Goal: Navigation & Orientation: Find specific page/section

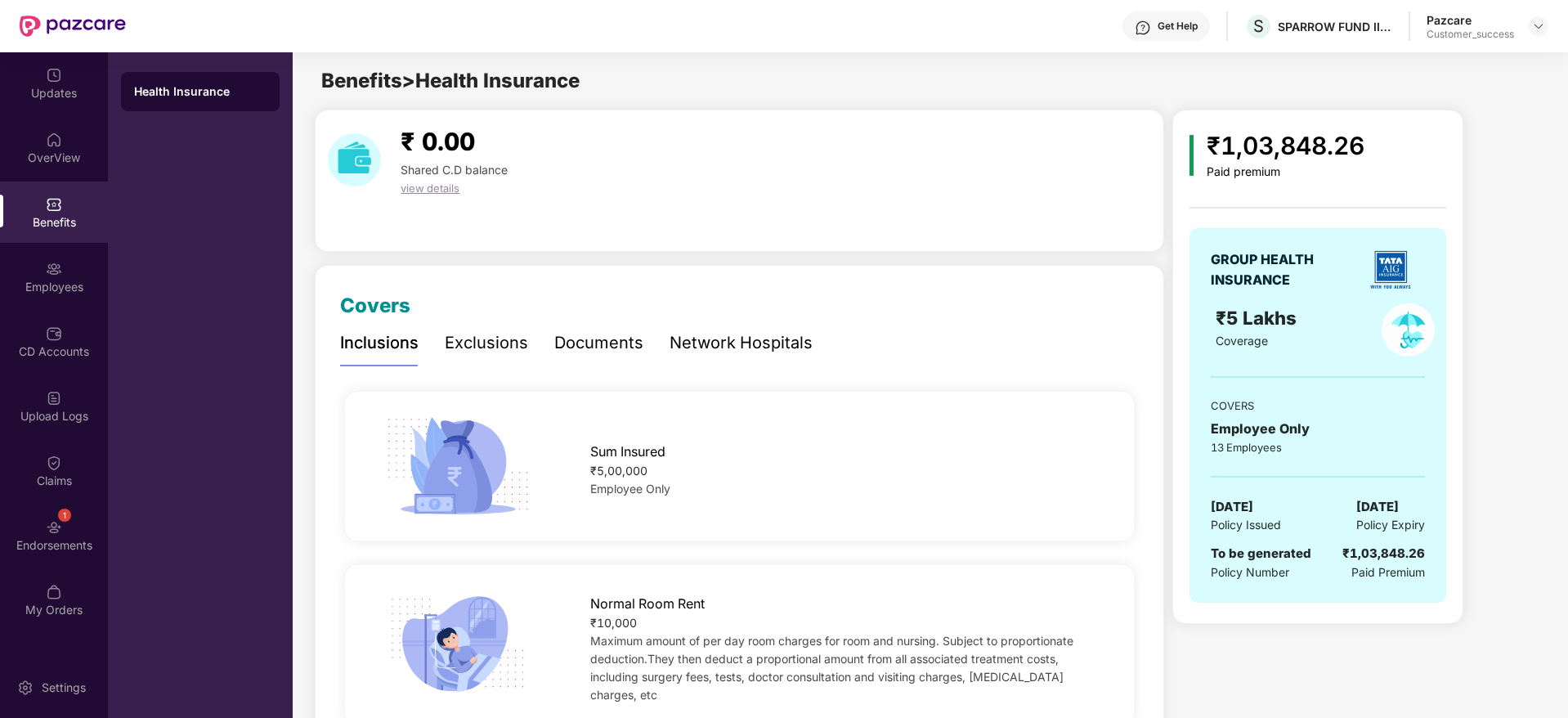
click at [24, 3] on div at bounding box center [72, 26] width 107 height 52
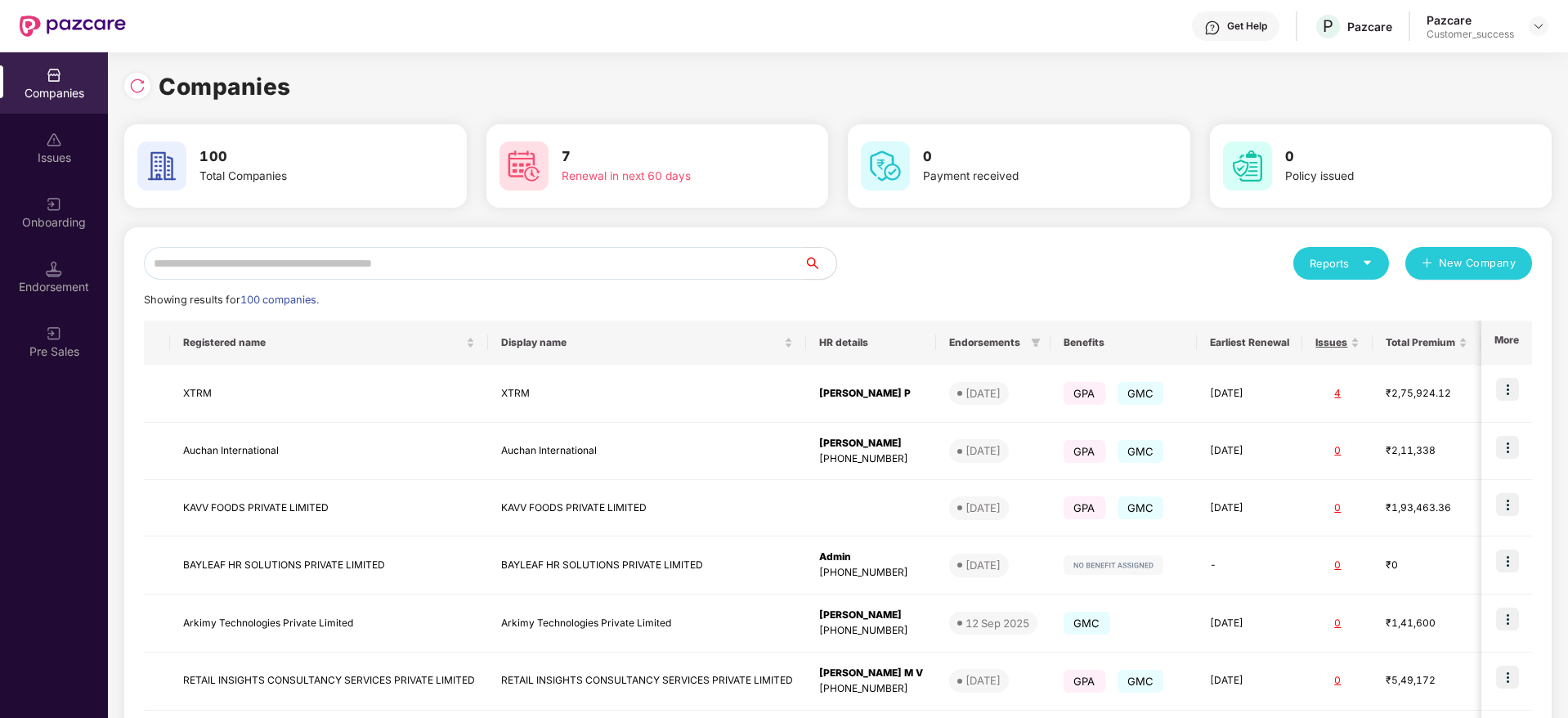
click at [307, 266] on input "text" at bounding box center [473, 263] width 660 height 33
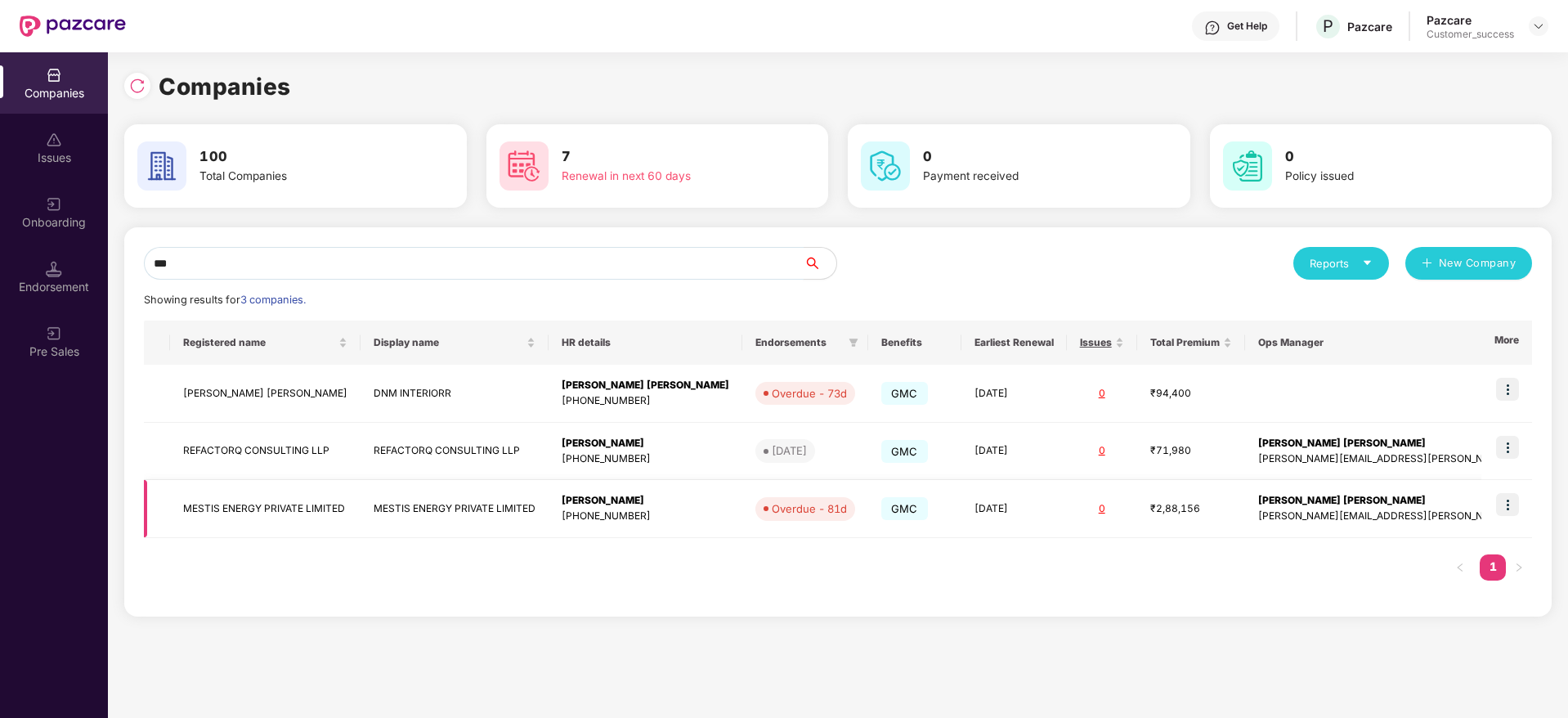
type input "***"
click at [1513, 505] on img at bounding box center [1507, 504] width 23 height 23
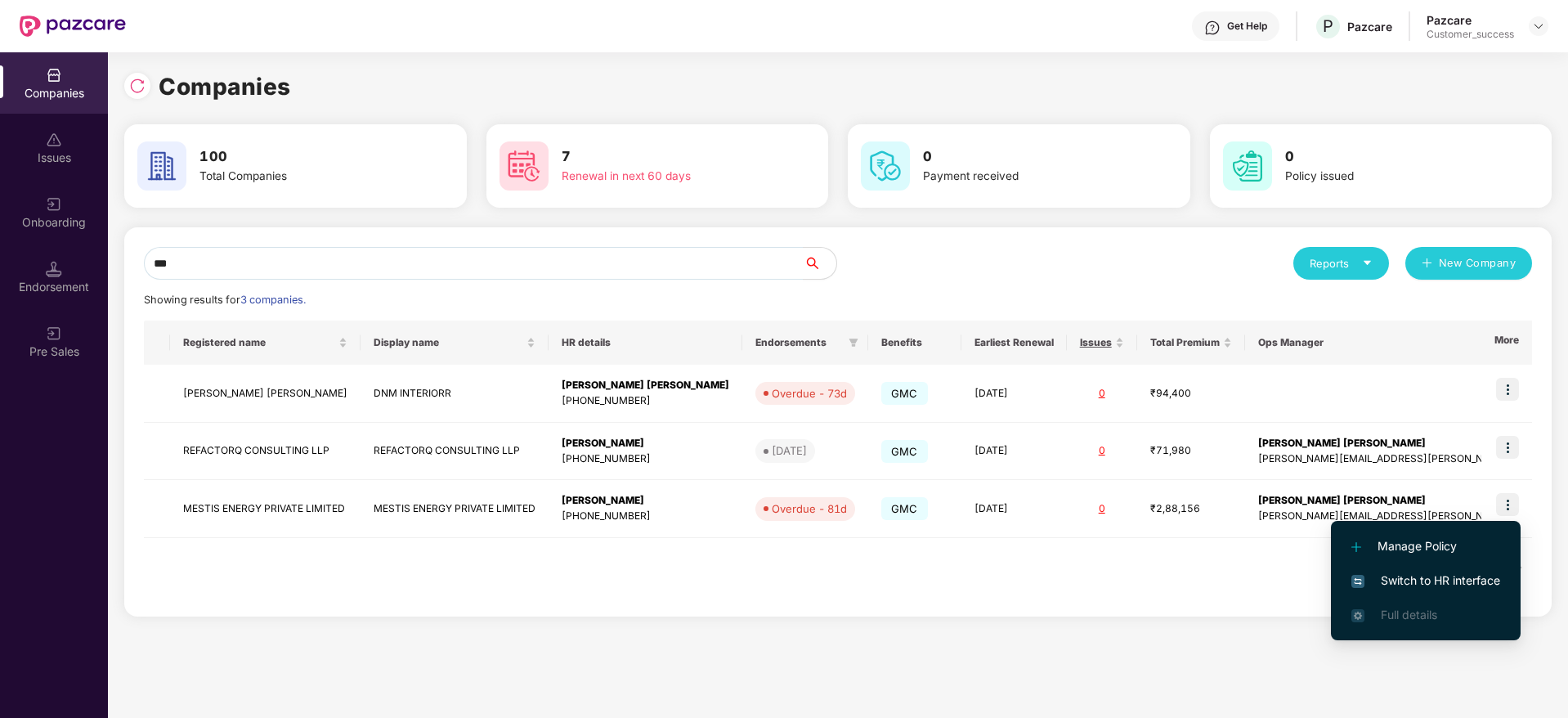
click at [1446, 583] on span "Switch to HR interface" at bounding box center [1425, 580] width 149 height 18
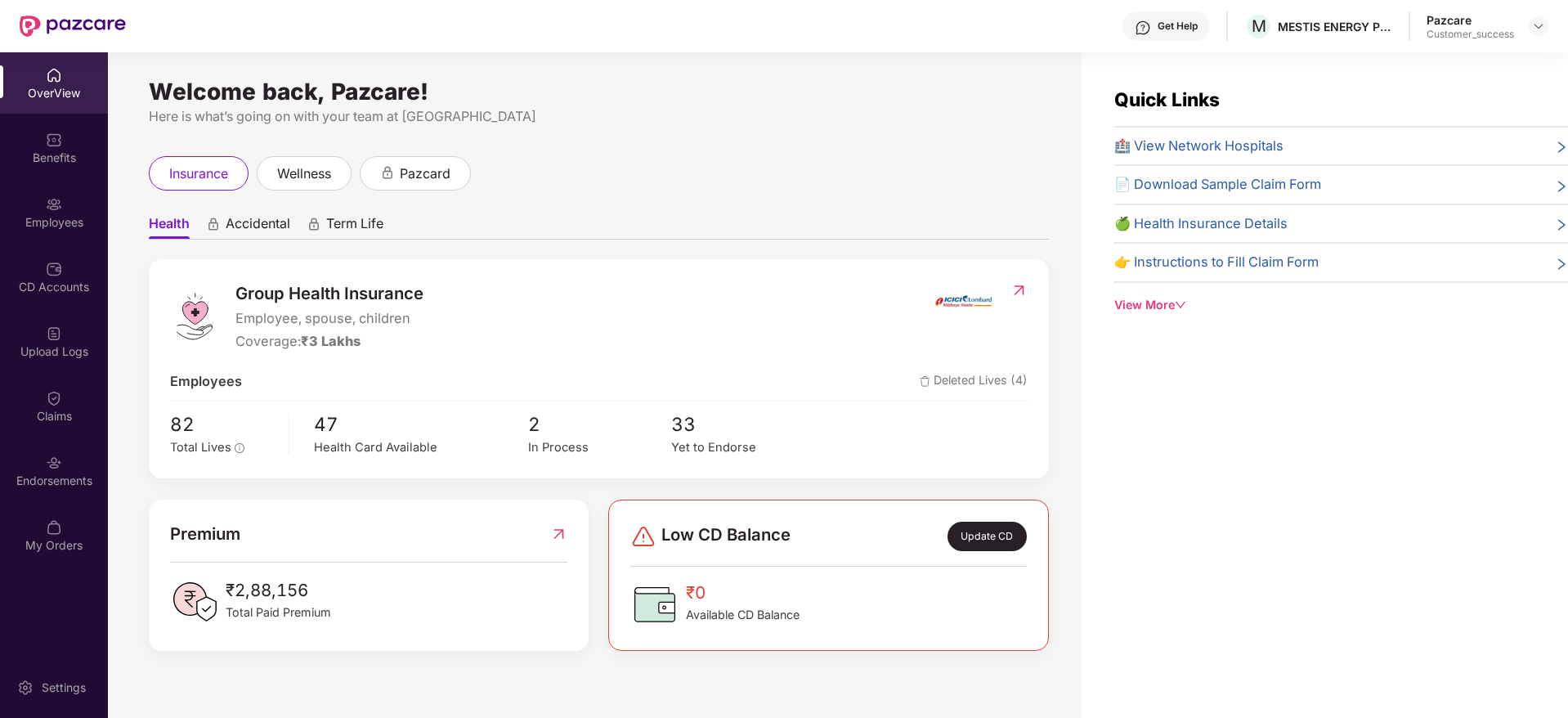
click at [82, 457] on div "Endorsements" at bounding box center [54, 470] width 108 height 61
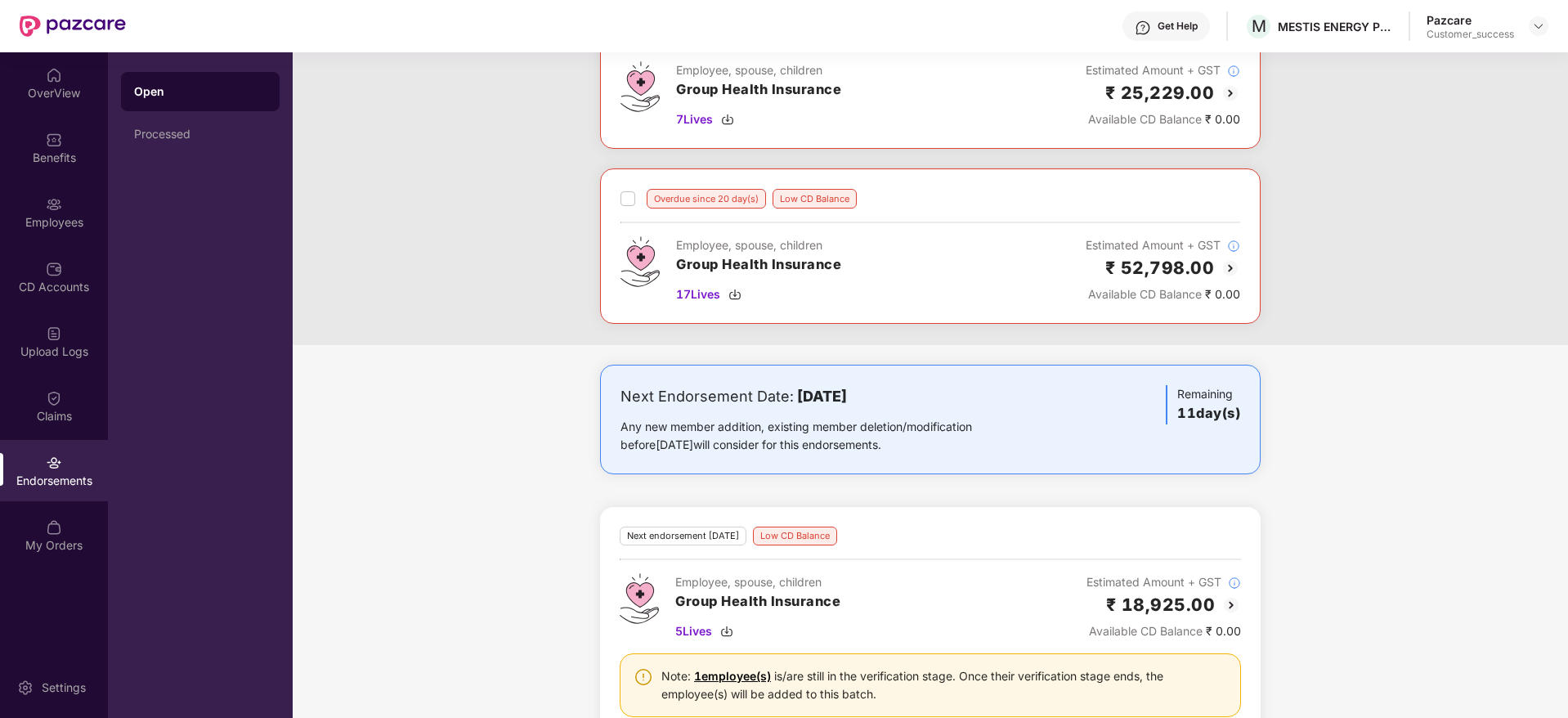
scroll to position [375, 0]
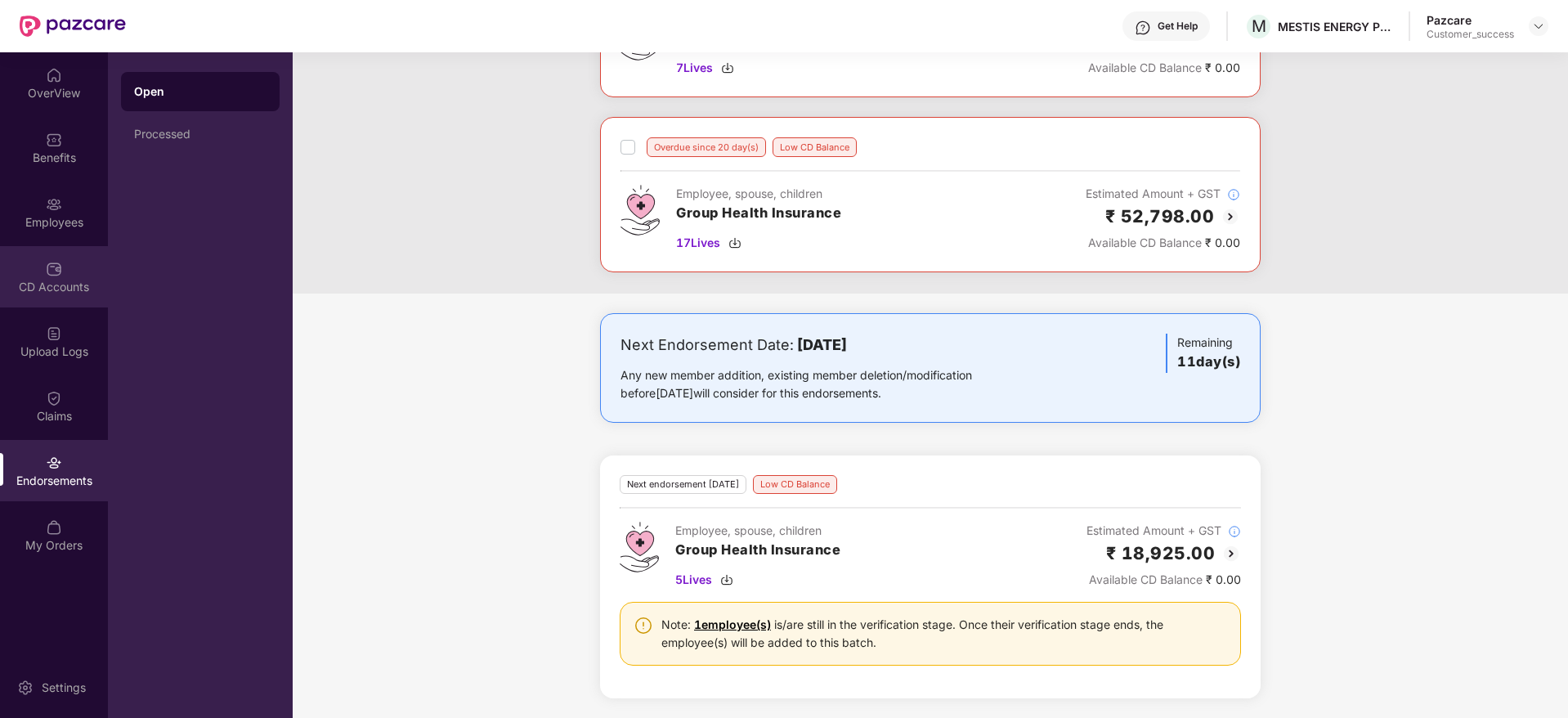
click at [6, 266] on div "CD Accounts" at bounding box center [54, 276] width 108 height 61
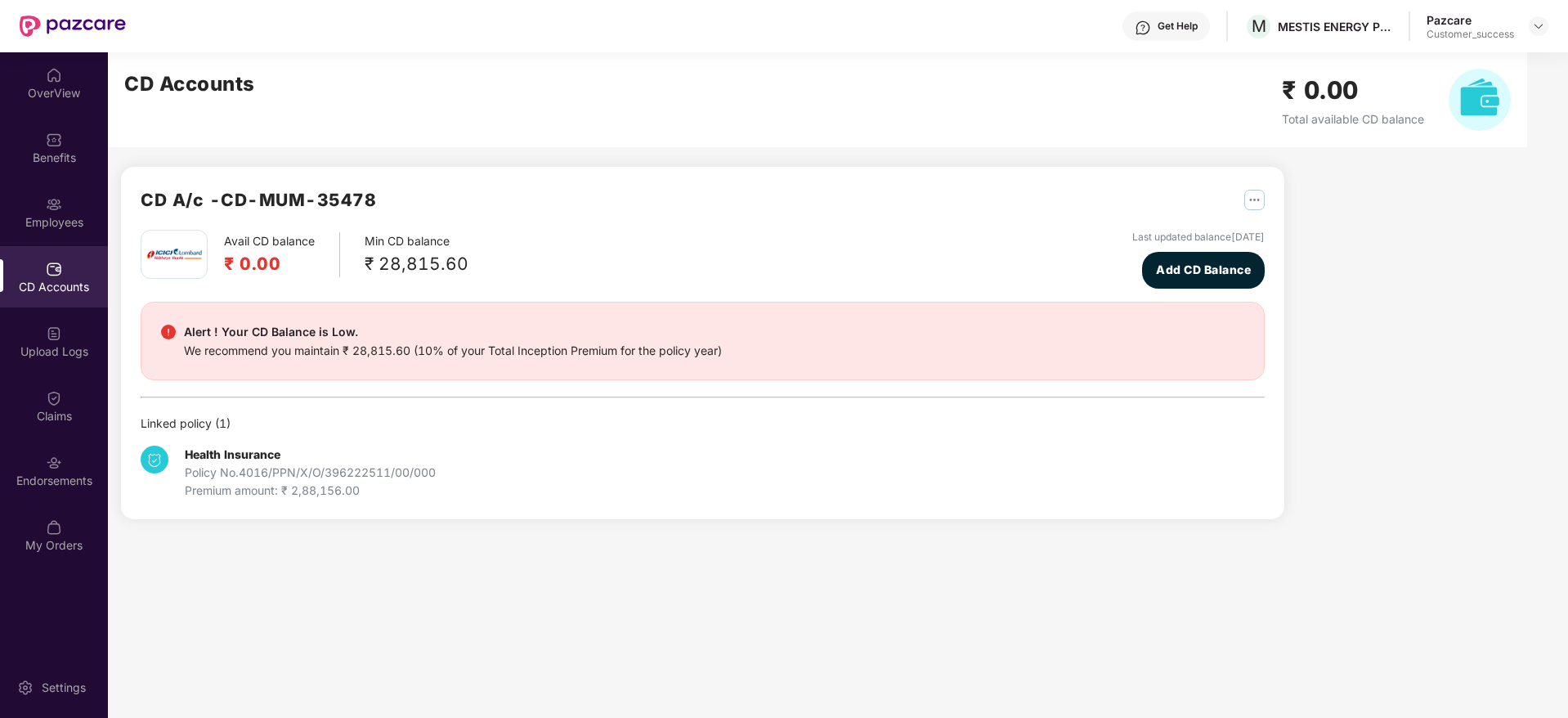
scroll to position [0, 0]
click at [16, 483] on div "Endorsements" at bounding box center [54, 480] width 108 height 16
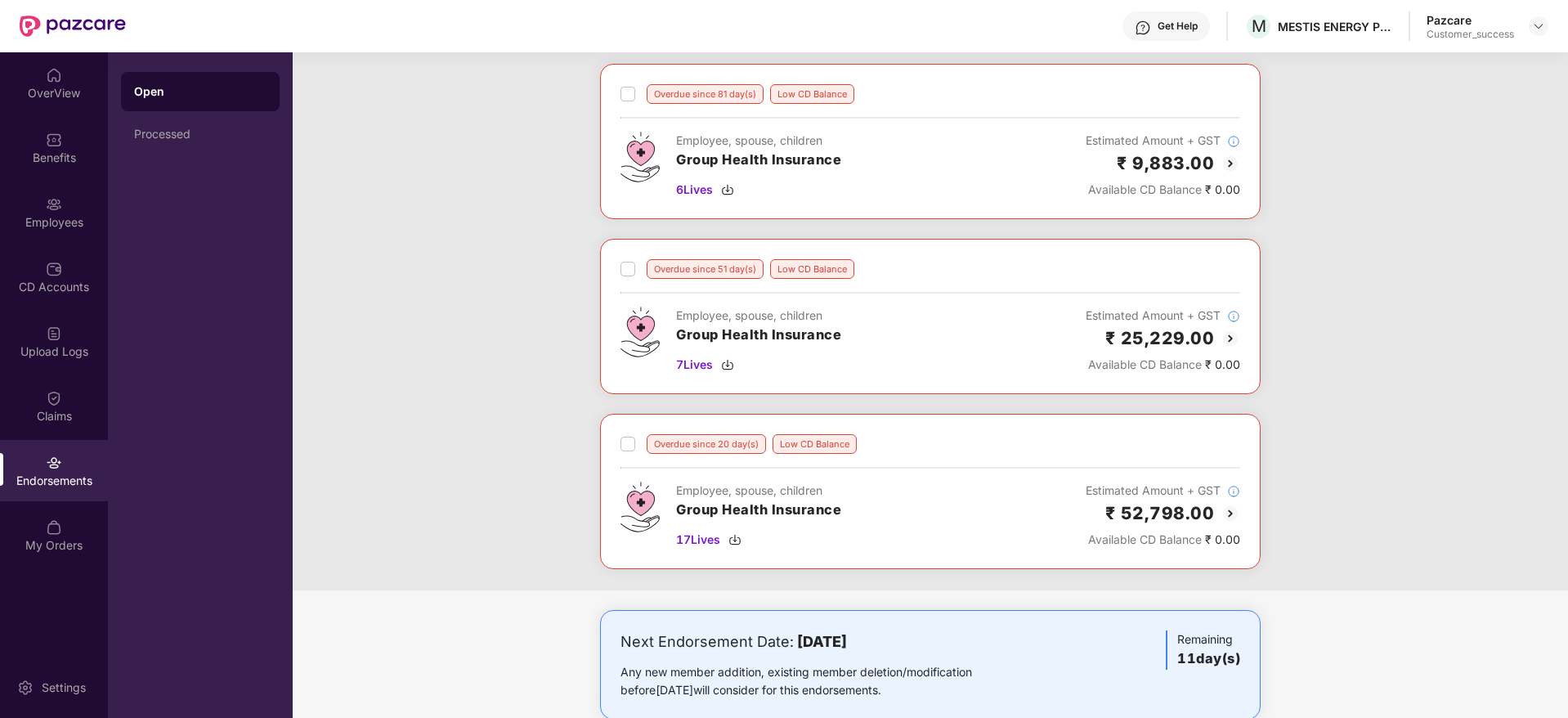
scroll to position [107, 0]
